Goal: Task Accomplishment & Management: Manage account settings

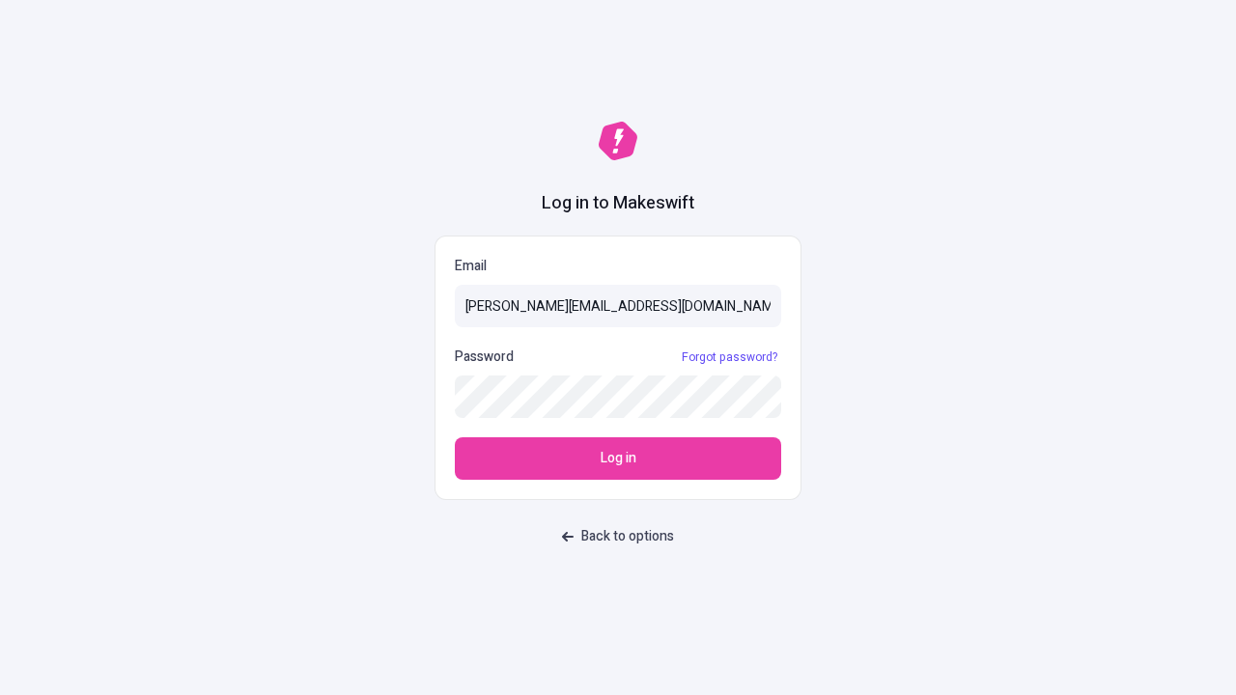
type input "[PERSON_NAME][EMAIL_ADDRESS][DOMAIN_NAME]"
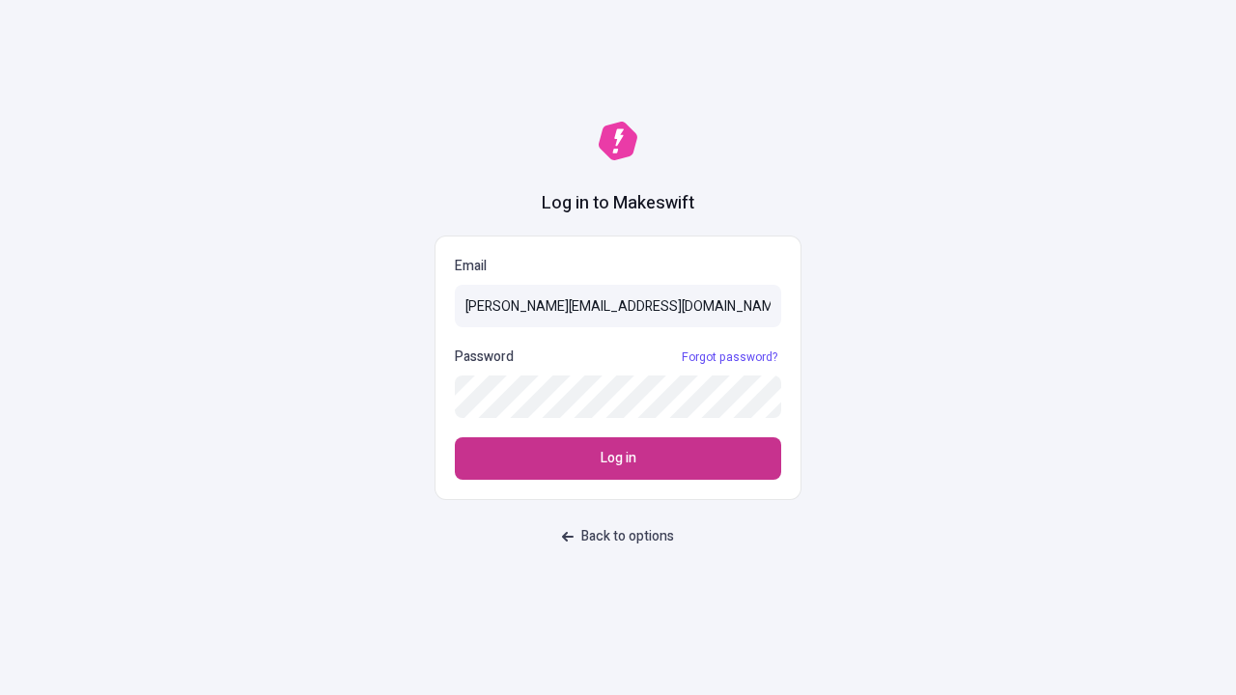
click at [618, 459] on span "Log in" at bounding box center [619, 458] width 36 height 21
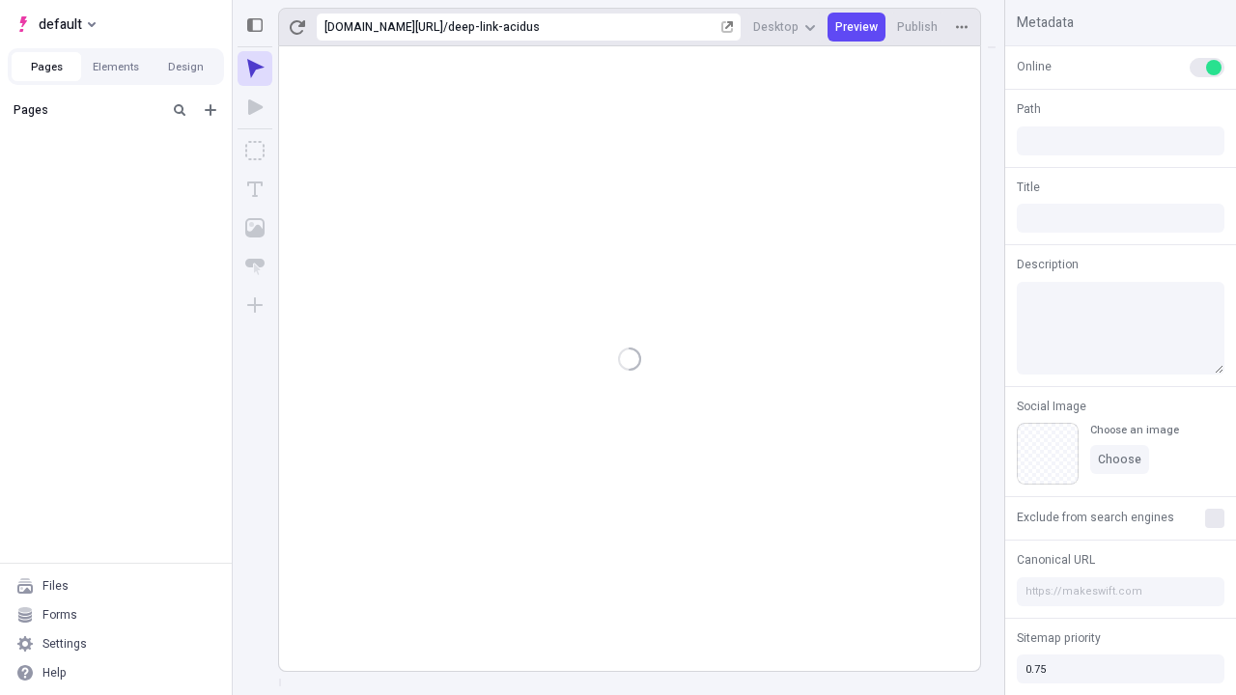
type input "/deep-link-acidus"
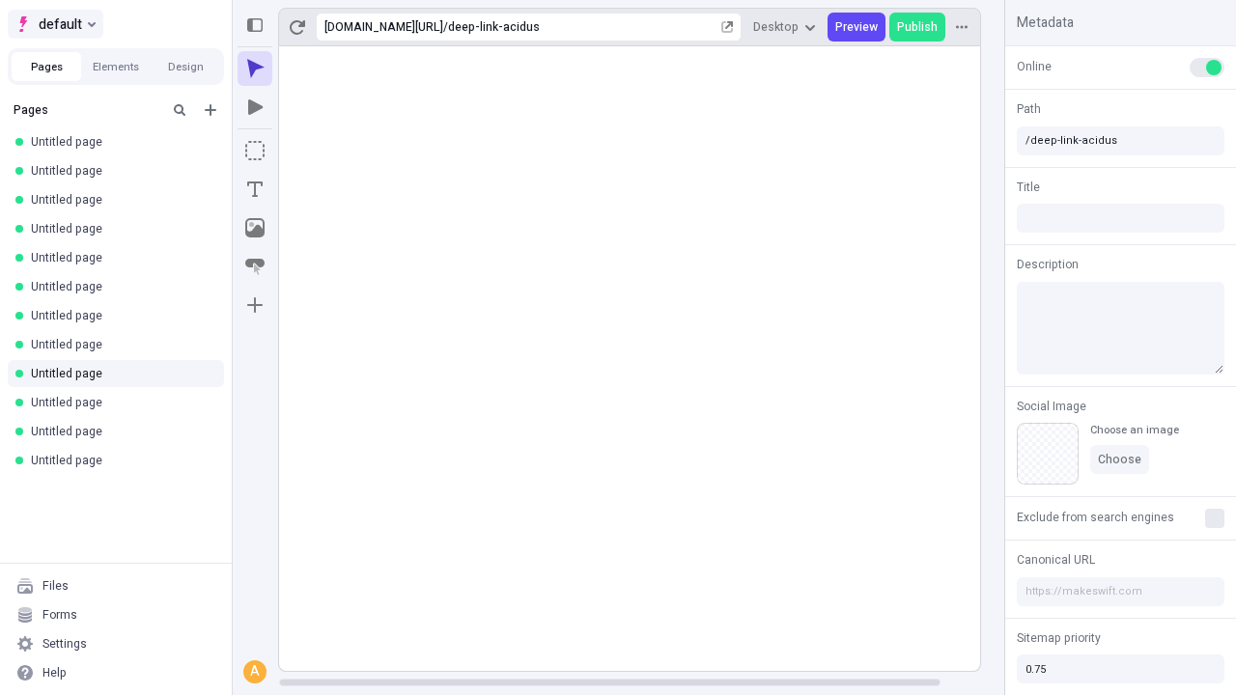
click at [54, 24] on span "default" at bounding box center [60, 24] width 43 height 23
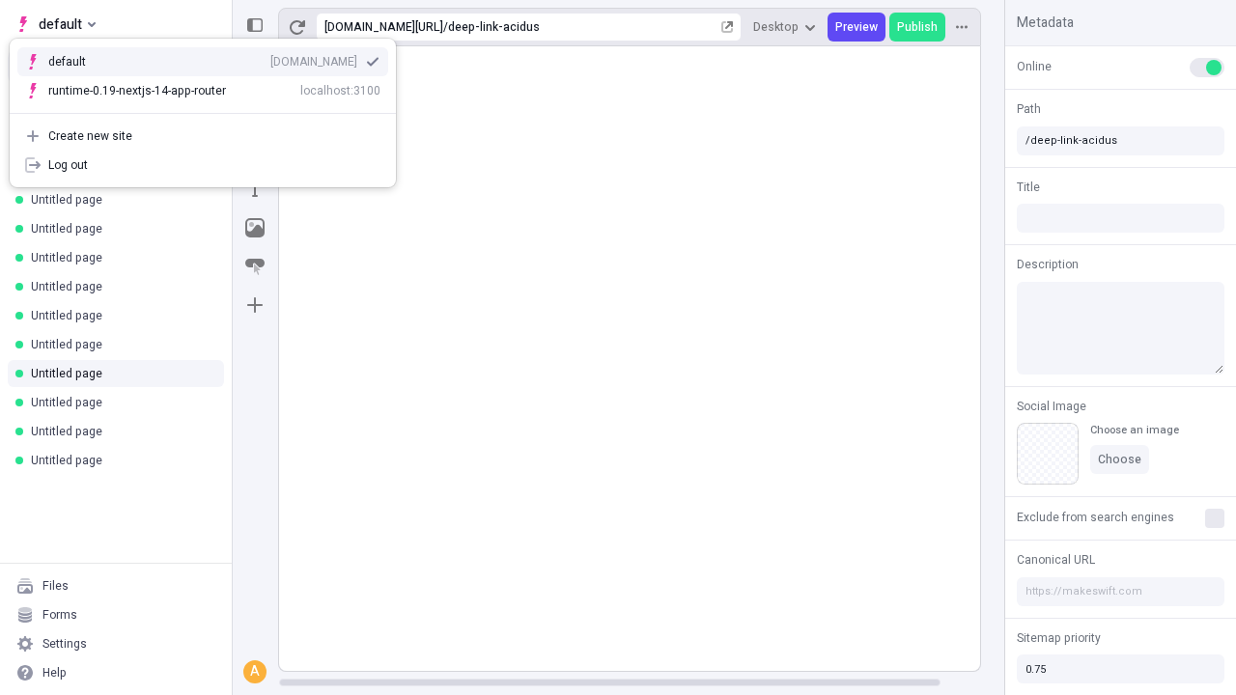
click at [270, 58] on div "[DOMAIN_NAME]" at bounding box center [313, 61] width 87 height 15
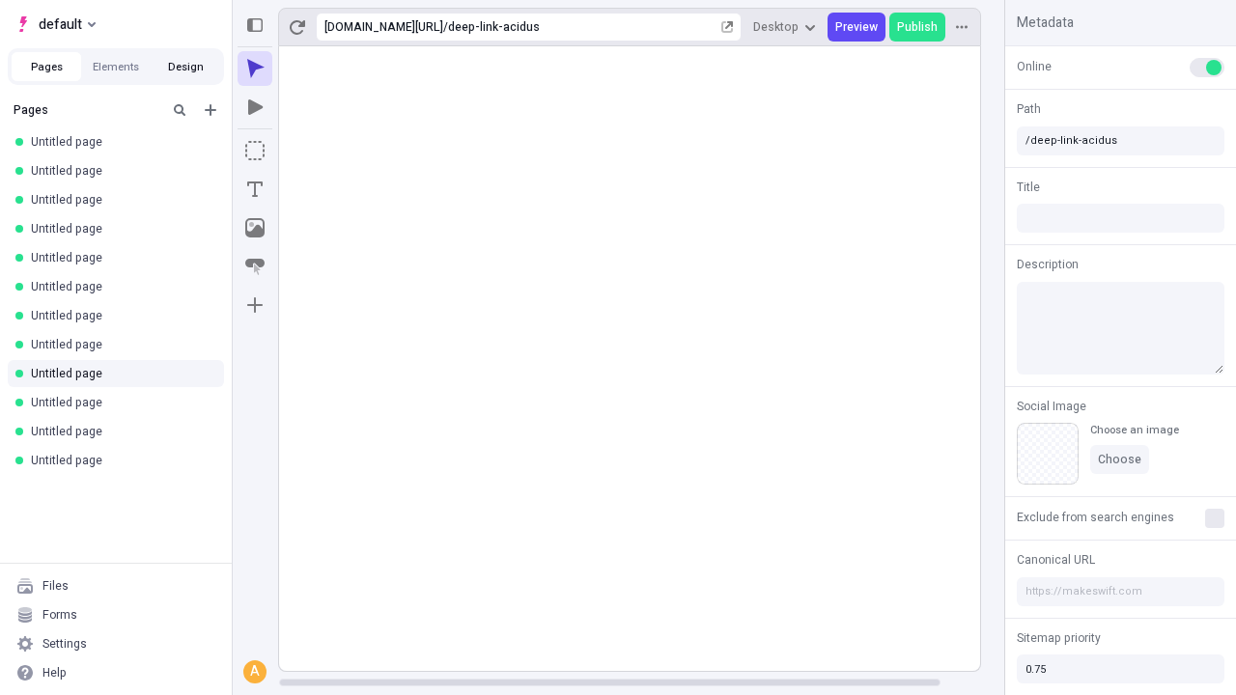
click at [185, 67] on button "Design" at bounding box center [186, 66] width 70 height 29
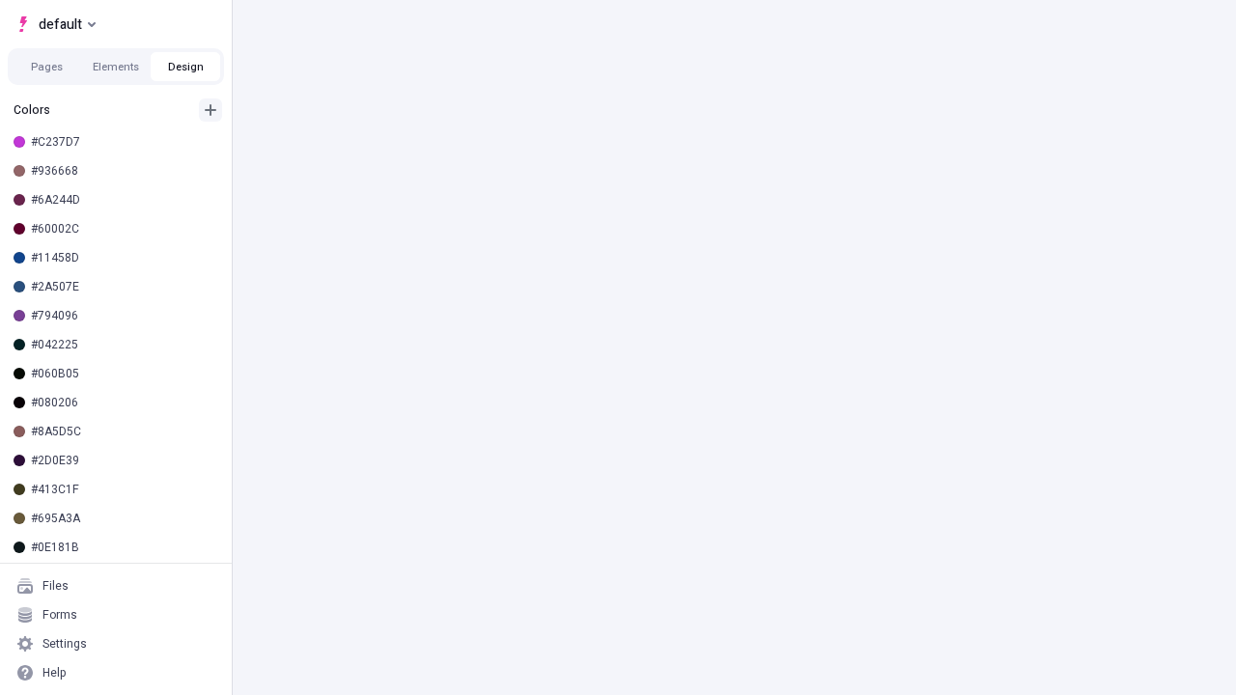
click at [210, 104] on icon "button" at bounding box center [211, 110] width 12 height 12
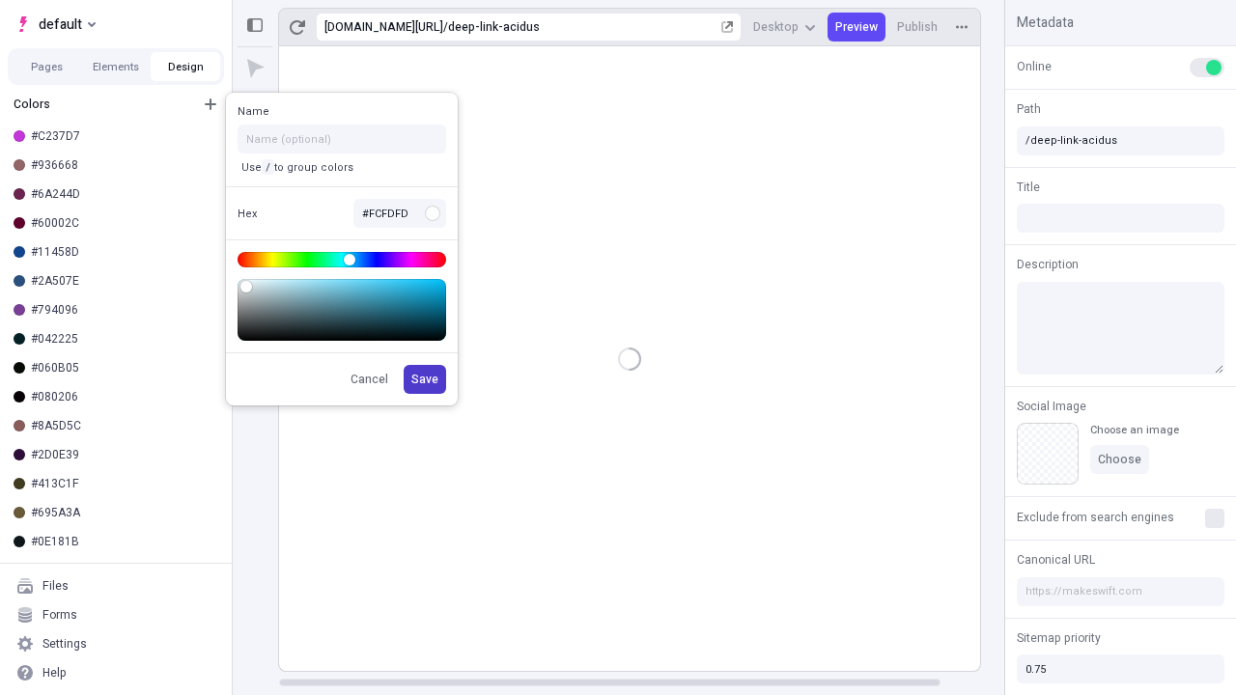
click at [426, 379] on span "Save" at bounding box center [424, 379] width 27 height 15
